Goal: Transaction & Acquisition: Purchase product/service

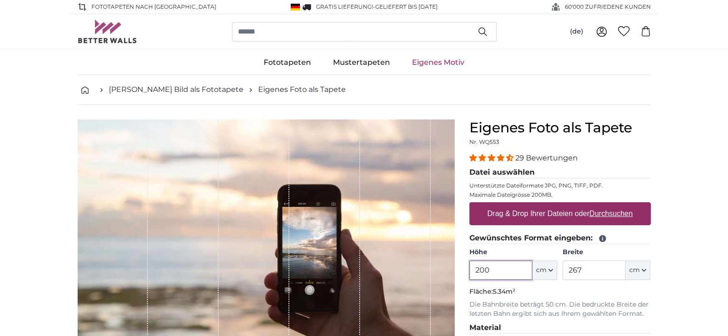
click at [498, 270] on input "200" at bounding box center [501, 269] width 63 height 19
type input "2"
type input "100"
click at [589, 272] on input "267" at bounding box center [594, 269] width 63 height 19
type input "2"
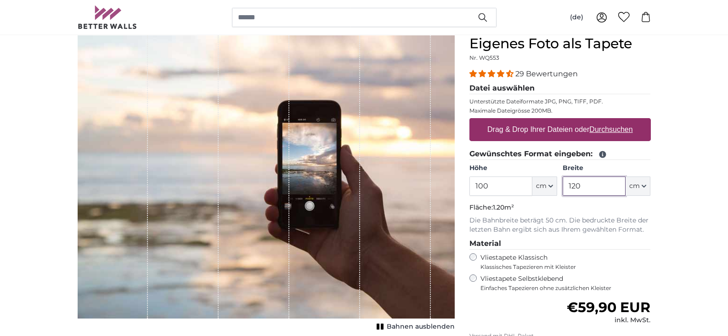
scroll to position [92, 0]
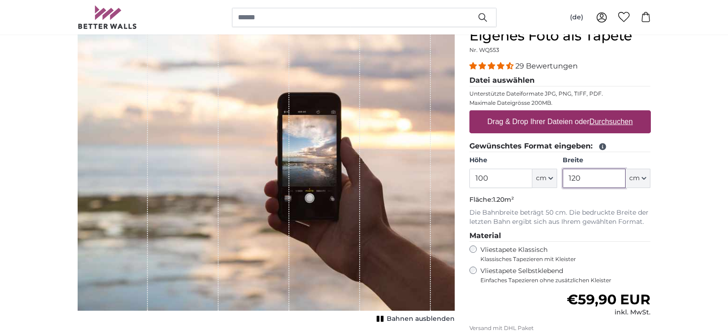
type input "120"
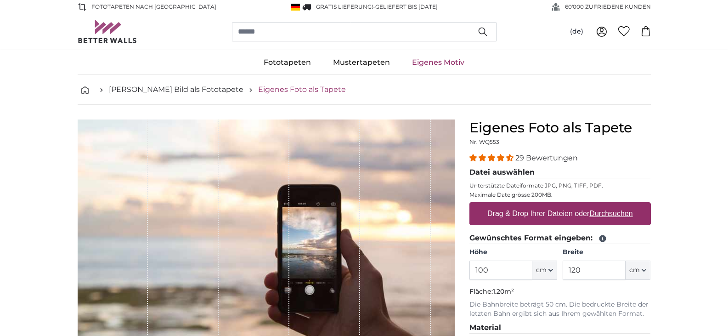
click at [266, 87] on link "Eigenes Foto als Tapete" at bounding box center [302, 89] width 88 height 11
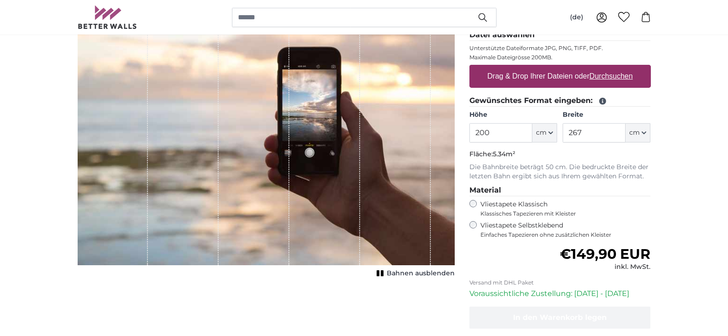
scroll to position [138, 0]
click at [549, 131] on icon "button" at bounding box center [551, 132] width 5 height 5
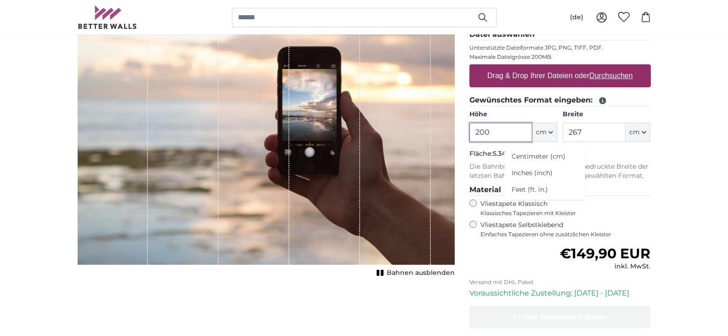
click at [489, 132] on input "200" at bounding box center [501, 132] width 63 height 19
type input "2"
type input "120"
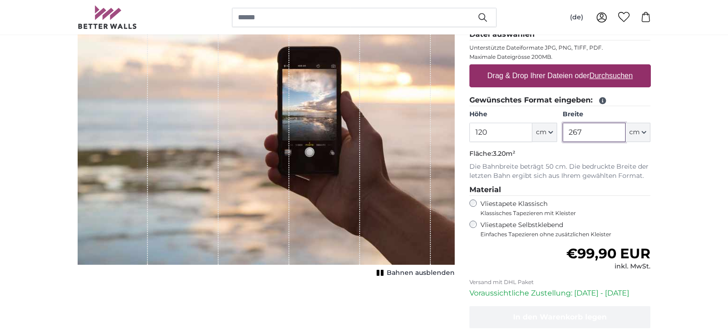
click at [583, 131] on input "267" at bounding box center [594, 132] width 63 height 19
type input "2"
type input "100"
click at [481, 131] on input "120" at bounding box center [501, 132] width 63 height 19
type input "100"
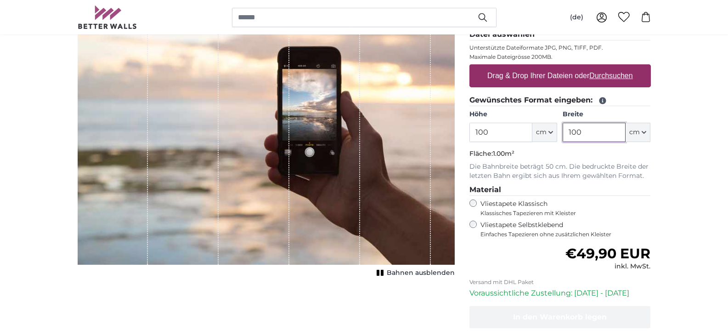
click at [576, 133] on input "100" at bounding box center [594, 132] width 63 height 19
type input "120"
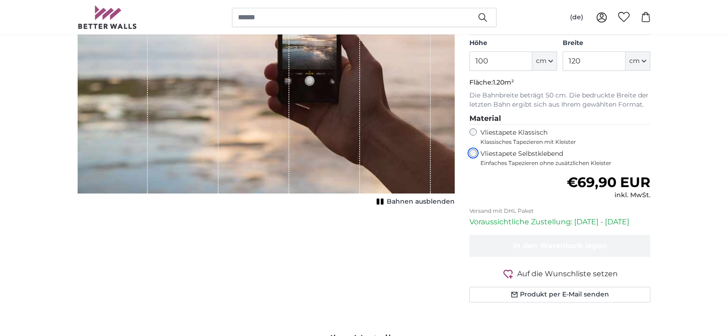
scroll to position [230, 0]
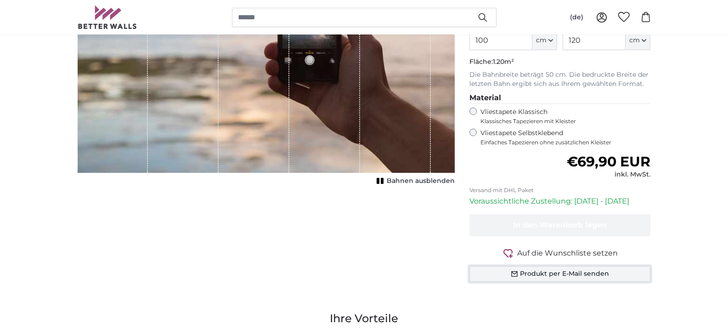
click at [517, 272] on icon "button" at bounding box center [514, 274] width 6 height 6
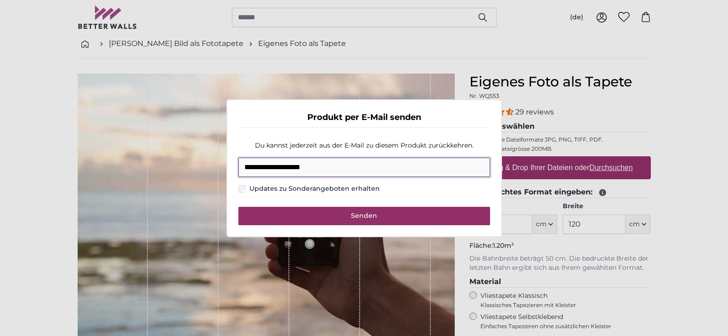
scroll to position [340, 0]
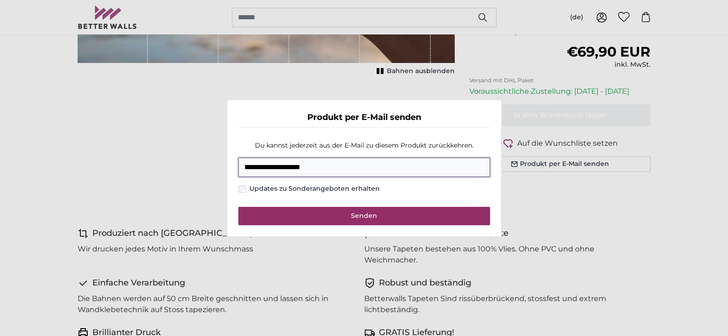
type input "**********"
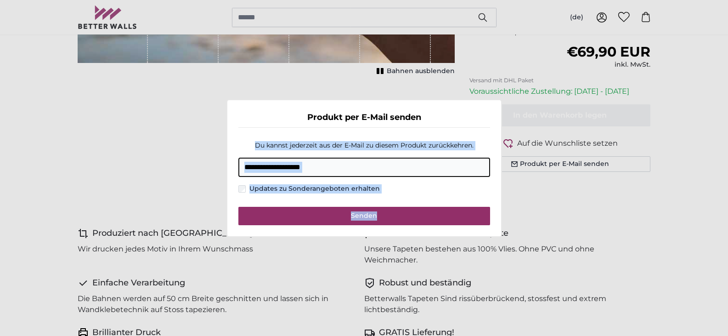
drag, startPoint x: 485, startPoint y: 109, endPoint x: 664, endPoint y: 334, distance: 287.7
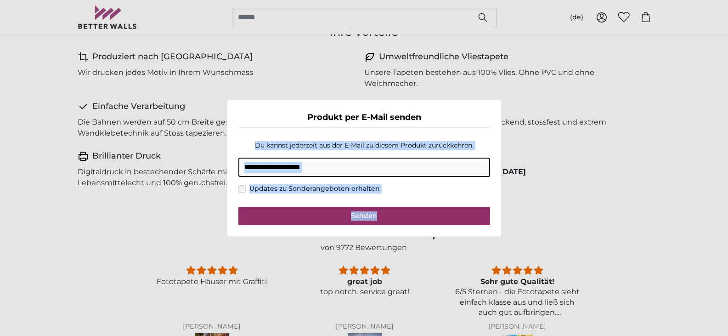
scroll to position [633, 0]
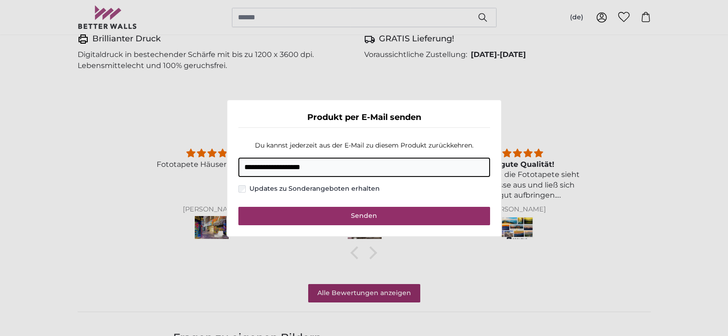
click at [502, 113] on dialog "**********" at bounding box center [364, 168] width 276 height 138
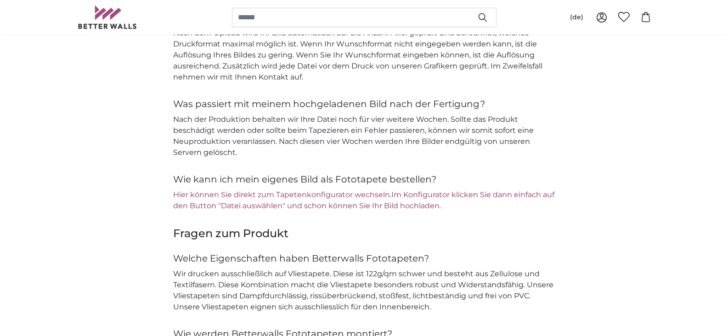
scroll to position [1047, 0]
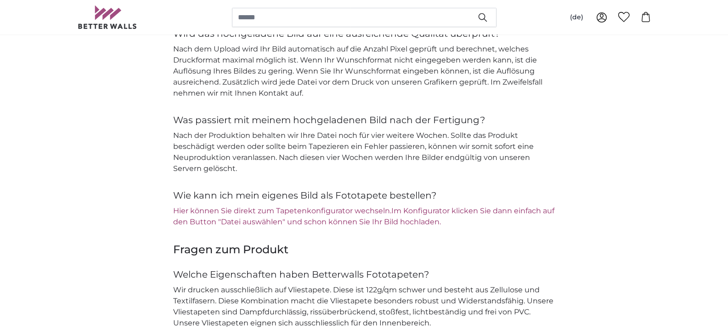
click at [406, 222] on link "Im Konfigurator klicken Sie dann einfach auf den Button "Datei auswählen" und s…" at bounding box center [363, 216] width 381 height 20
click at [358, 215] on p "Hier können Sie direkt zum Tapetenkonfigurator wechseln. Im Konfigurator klicke…" at bounding box center [364, 216] width 382 height 22
click at [513, 232] on main "Eigenes Bild als Fototapete Eigenes Foto als Tapete Eigenes Foto als Tapete Abb…" at bounding box center [364, 161] width 728 height 2267
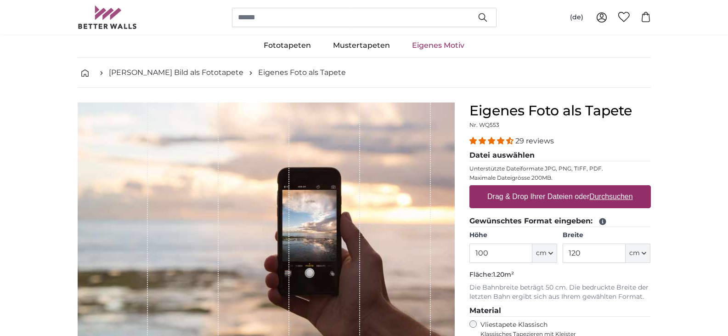
scroll to position [0, 0]
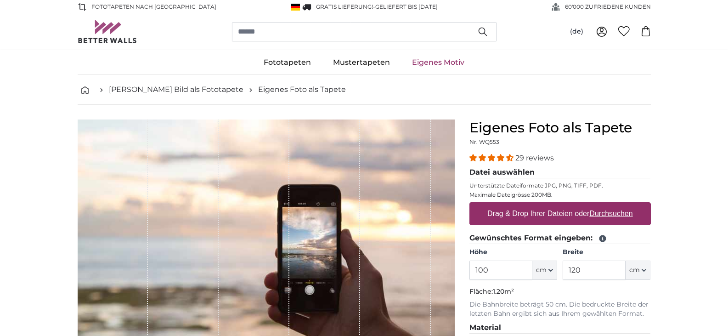
click at [436, 58] on link "Eigenes Motiv" at bounding box center [438, 63] width 74 height 24
click at [600, 30] on icon at bounding box center [601, 31] width 11 height 11
